Goal: Task Accomplishment & Management: Complete application form

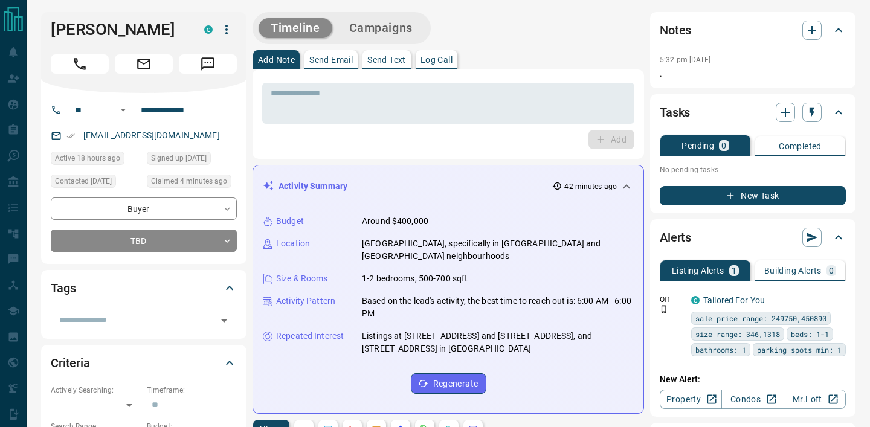
scroll to position [627, 0]
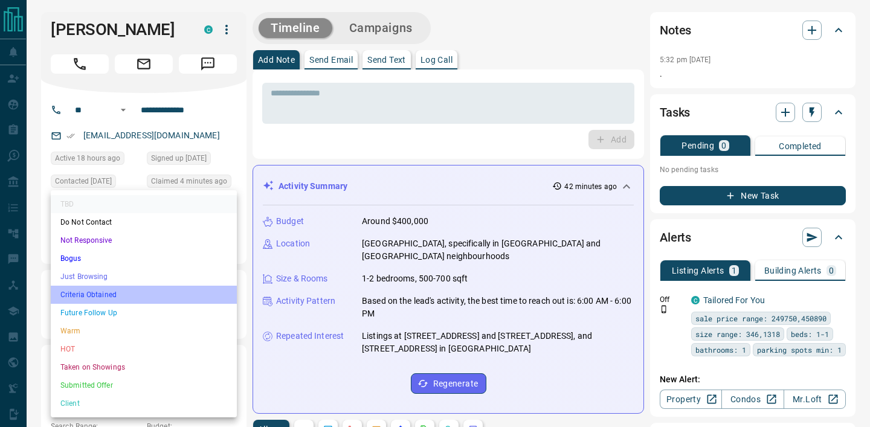
click at [195, 287] on li "Criteria Obtained" at bounding box center [144, 295] width 186 height 18
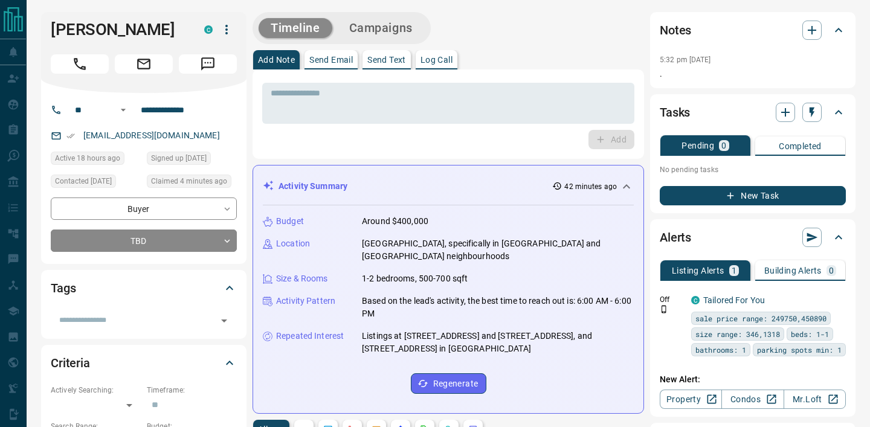
click at [329, 131] on div "Add" at bounding box center [448, 139] width 372 height 19
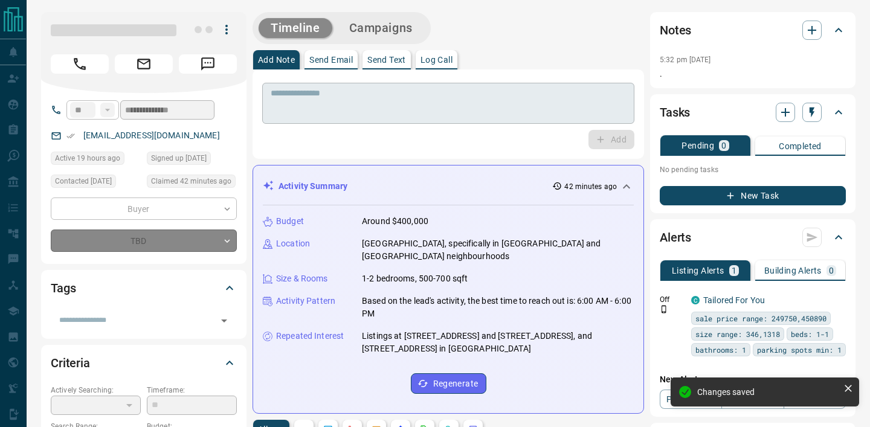
type input "*"
click at [326, 104] on textarea at bounding box center [448, 103] width 355 height 31
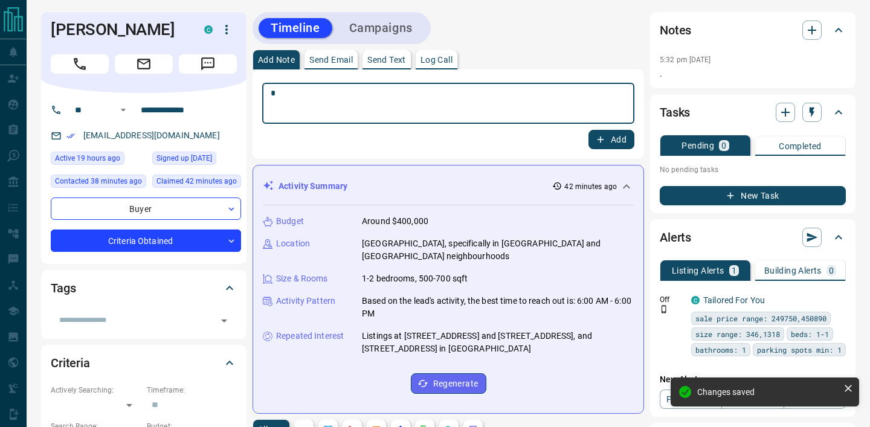
scroll to position [681, 0]
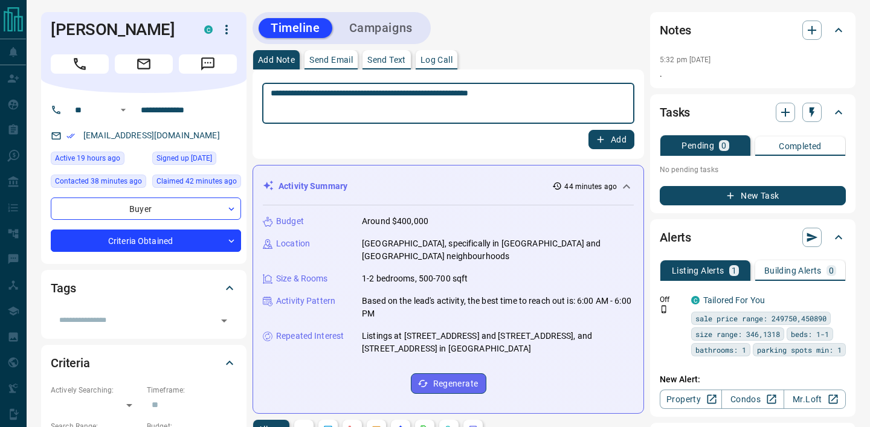
type textarea "**********"
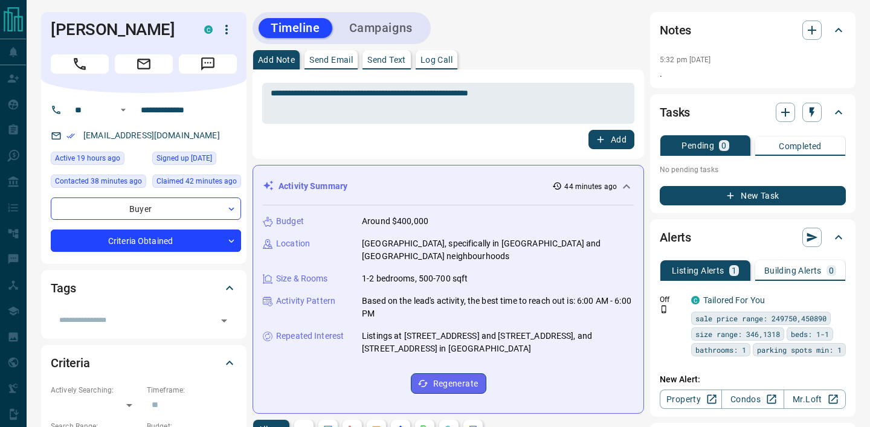
drag, startPoint x: 107, startPoint y: 53, endPoint x: 49, endPoint y: 31, distance: 62.3
click at [49, 31] on div "[PERSON_NAME] C" at bounding box center [143, 52] width 205 height 81
copy h1 "[PERSON_NAME]"
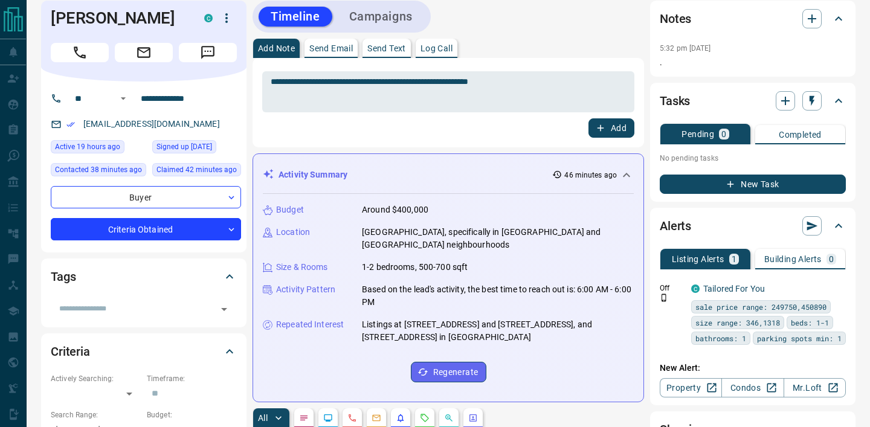
scroll to position [0, 0]
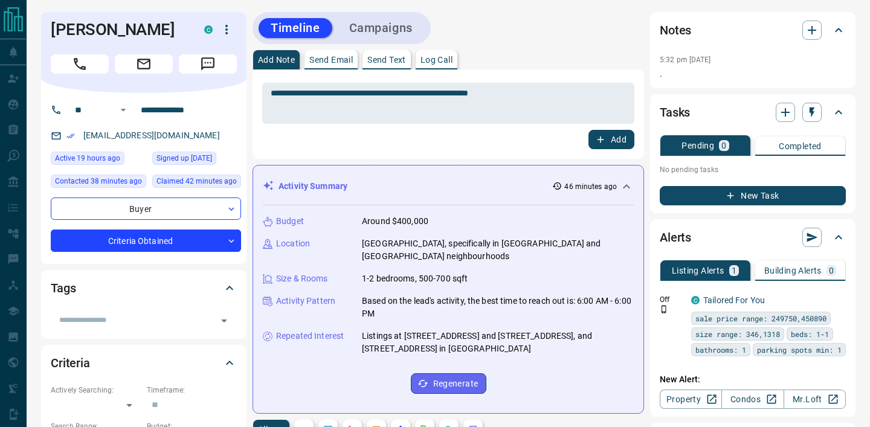
drag, startPoint x: 186, startPoint y: 156, endPoint x: 238, endPoint y: 123, distance: 61.3
click at [189, 146] on div "[EMAIL_ADDRESS][DOMAIN_NAME]" at bounding box center [146, 136] width 190 height 20
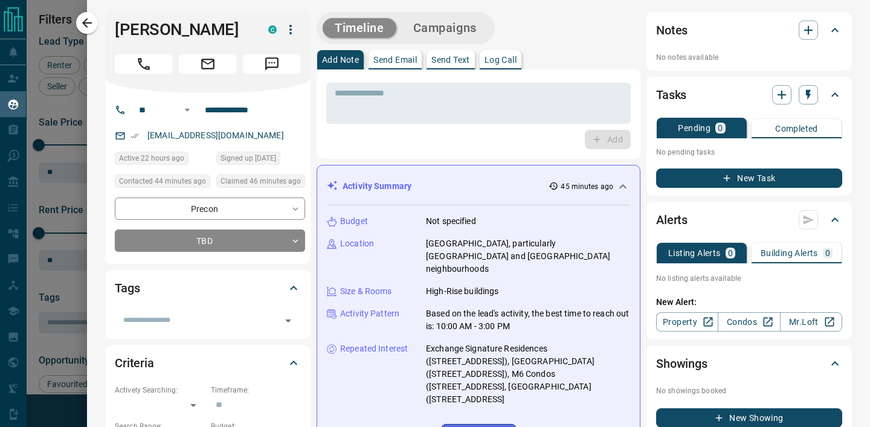
click at [65, 133] on div at bounding box center [435, 213] width 870 height 427
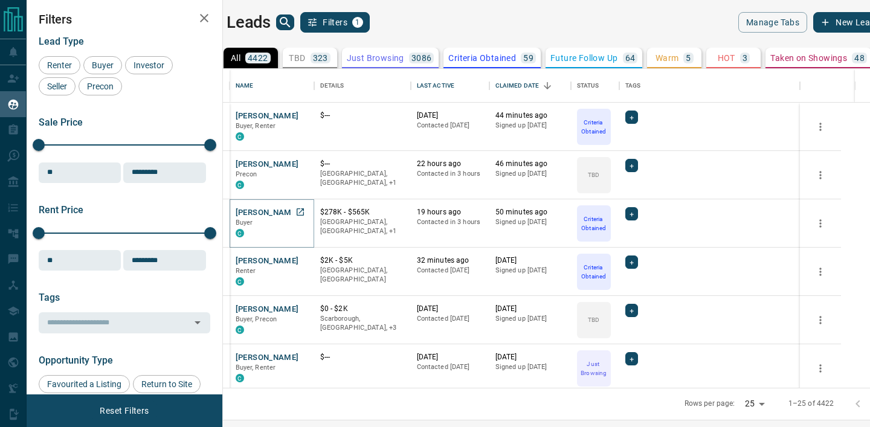
click at [280, 214] on button "[PERSON_NAME]" at bounding box center [267, 212] width 63 height 11
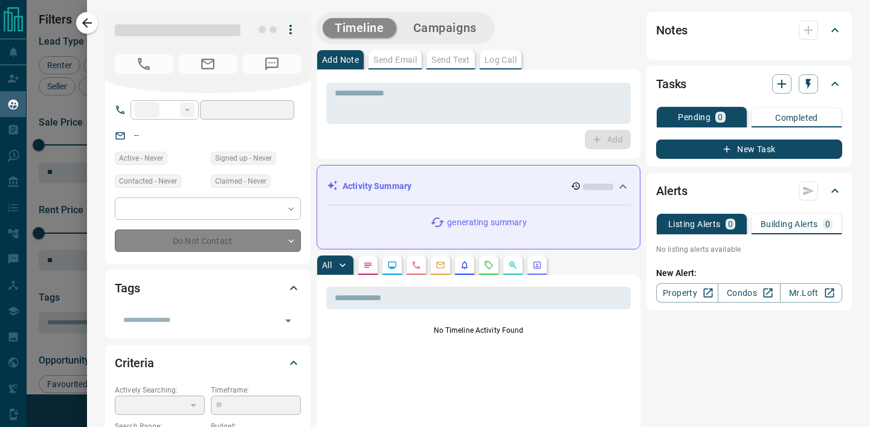
type input "**"
type input "**********"
type input "*"
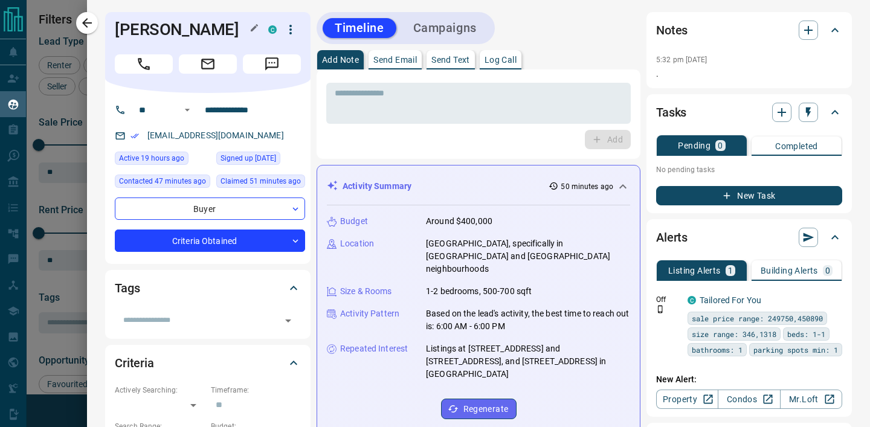
copy h1 "[PERSON_NAME]"
drag, startPoint x: 176, startPoint y: 53, endPoint x: 117, endPoint y: 27, distance: 64.1
click at [117, 27] on h1 "[PERSON_NAME]" at bounding box center [182, 29] width 135 height 19
